Goal: Task Accomplishment & Management: Manage account settings

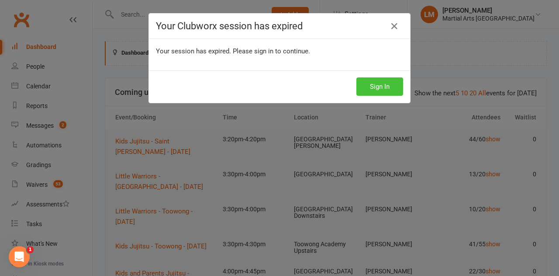
click at [393, 92] on button "Sign In" at bounding box center [380, 86] width 47 height 18
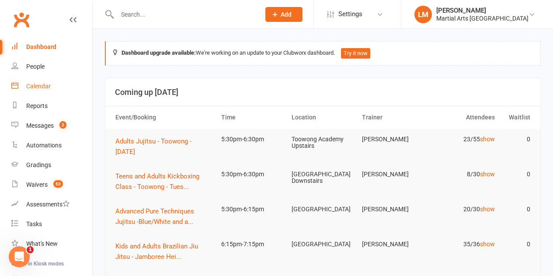
click at [36, 86] on div "Calendar" at bounding box center [38, 86] width 24 height 7
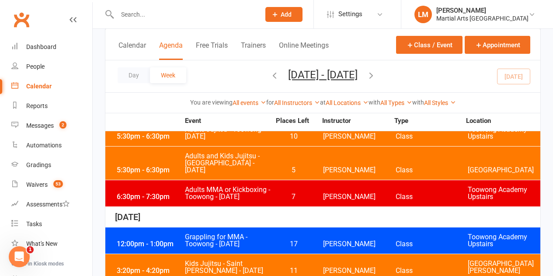
scroll to position [393, 0]
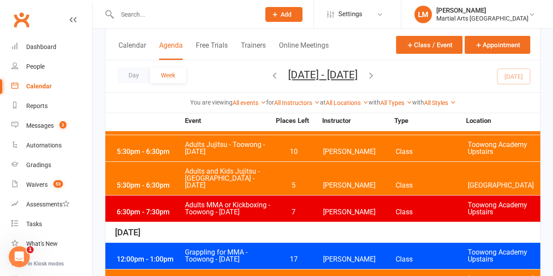
click at [276, 208] on span "7" at bounding box center [294, 211] width 46 height 7
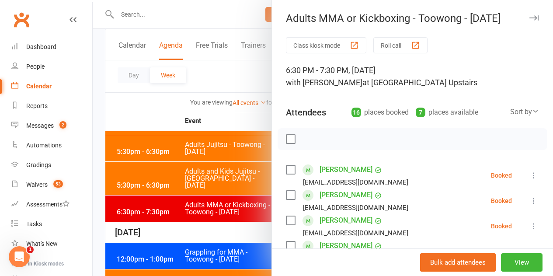
click at [286, 141] on label at bounding box center [290, 139] width 9 height 9
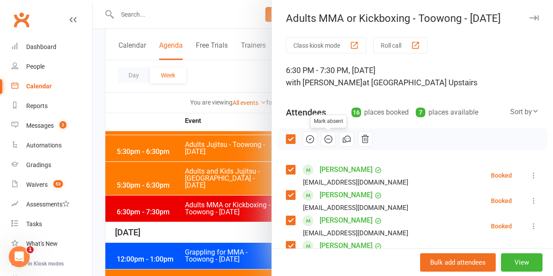
click at [325, 142] on icon "button" at bounding box center [328, 138] width 7 height 7
click at [286, 136] on label at bounding box center [290, 139] width 9 height 9
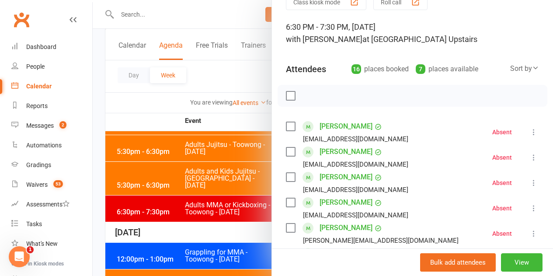
scroll to position [44, 0]
click at [286, 128] on label at bounding box center [290, 126] width 9 height 9
click at [286, 147] on label at bounding box center [290, 151] width 9 height 9
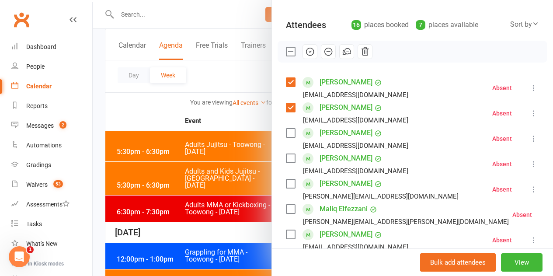
click at [286, 136] on label at bounding box center [290, 132] width 9 height 9
click at [286, 183] on label at bounding box center [290, 183] width 9 height 9
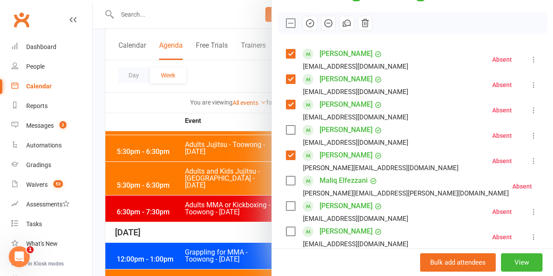
scroll to position [131, 0]
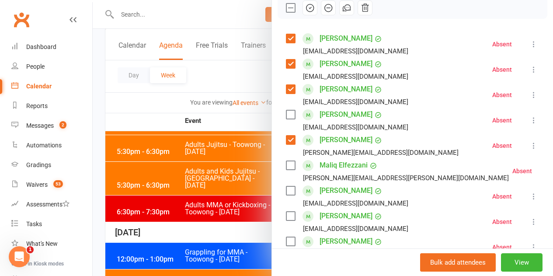
click at [286, 161] on label at bounding box center [290, 165] width 9 height 9
click at [286, 190] on label at bounding box center [290, 190] width 9 height 9
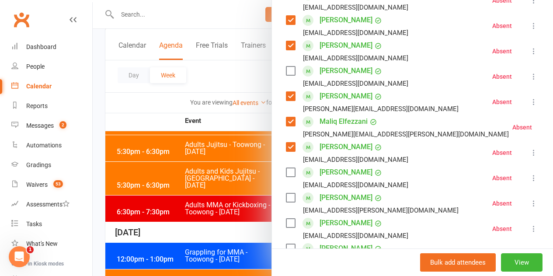
click at [286, 174] on label at bounding box center [290, 172] width 9 height 9
click at [286, 200] on label at bounding box center [290, 197] width 9 height 9
click at [287, 219] on label at bounding box center [290, 223] width 9 height 9
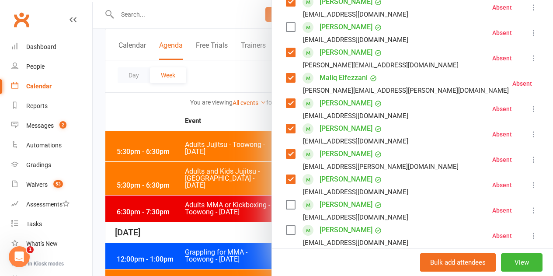
click at [286, 203] on label at bounding box center [290, 204] width 9 height 9
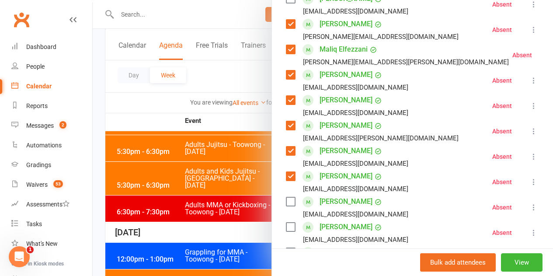
scroll to position [262, 0]
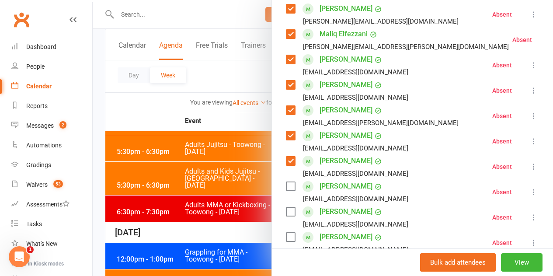
click at [286, 189] on label at bounding box center [290, 186] width 9 height 9
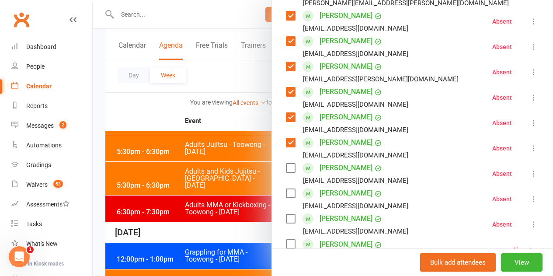
click at [286, 189] on label at bounding box center [290, 193] width 9 height 9
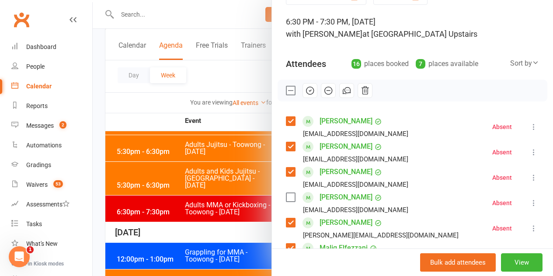
scroll to position [44, 0]
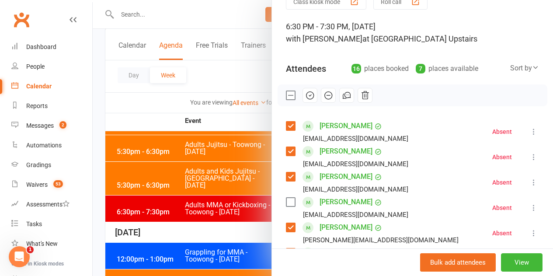
click at [305, 98] on icon "button" at bounding box center [310, 95] width 10 height 10
click at [164, 115] on div at bounding box center [323, 138] width 460 height 276
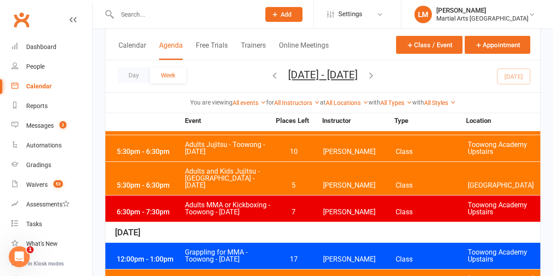
scroll to position [437, 0]
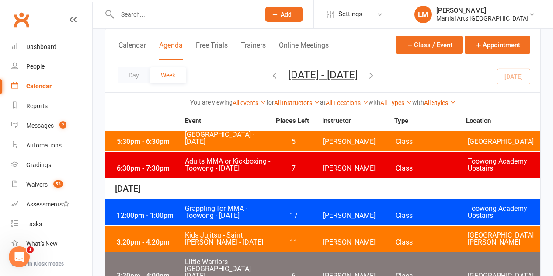
click at [259, 205] on span "Grappling for MMA - Toowong - [DATE]" at bounding box center [227, 212] width 86 height 14
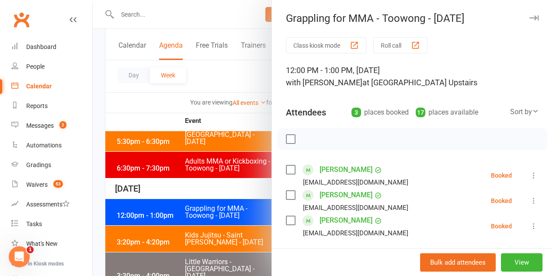
click at [286, 197] on label at bounding box center [290, 195] width 9 height 9
click at [305, 142] on icon "button" at bounding box center [310, 139] width 10 height 10
click at [255, 163] on div at bounding box center [323, 138] width 460 height 276
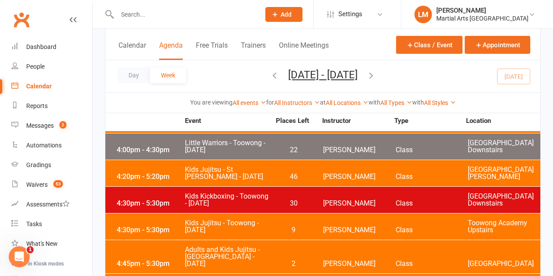
scroll to position [656, 0]
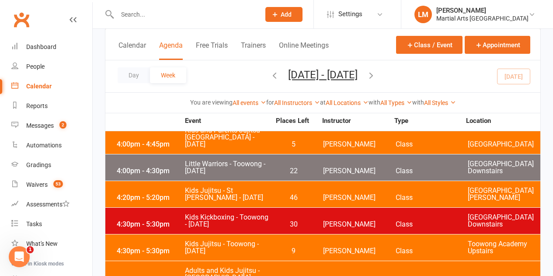
click at [277, 221] on span "30" at bounding box center [294, 224] width 46 height 7
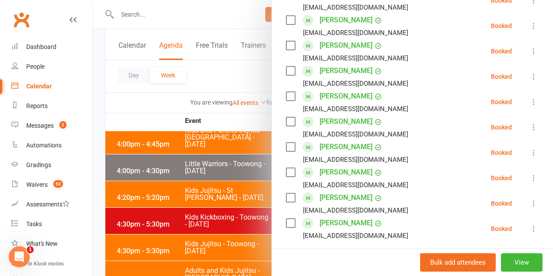
scroll to position [219, 0]
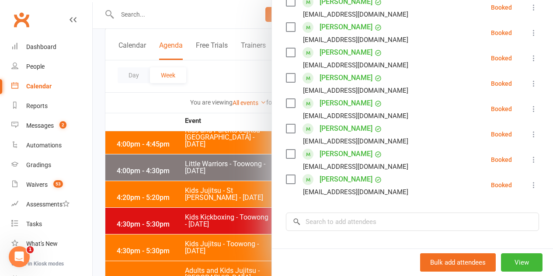
click at [253, 128] on div at bounding box center [323, 138] width 460 height 276
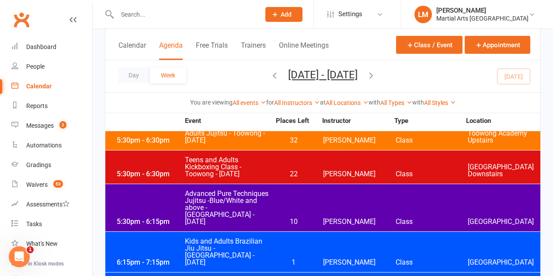
scroll to position [830, 0]
